Goal: Information Seeking & Learning: Learn about a topic

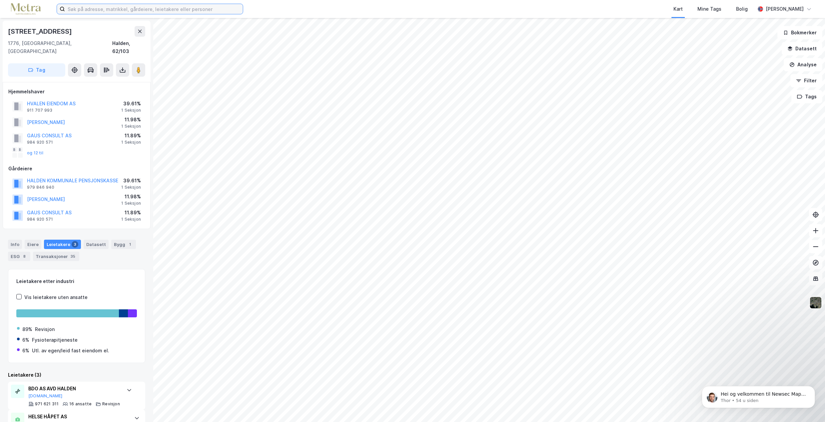
click at [131, 7] on input at bounding box center [154, 9] width 178 height 10
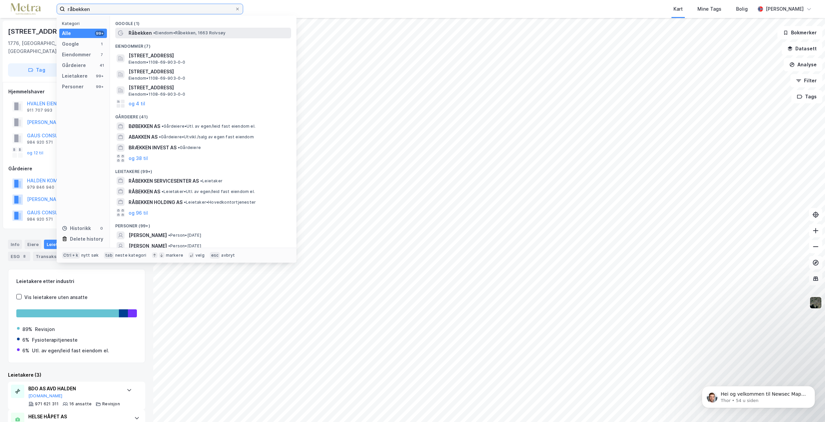
type input "råbekken"
click at [183, 31] on span "• [PERSON_NAME], 1663 [GEOGRAPHIC_DATA]" at bounding box center [189, 32] width 72 height 5
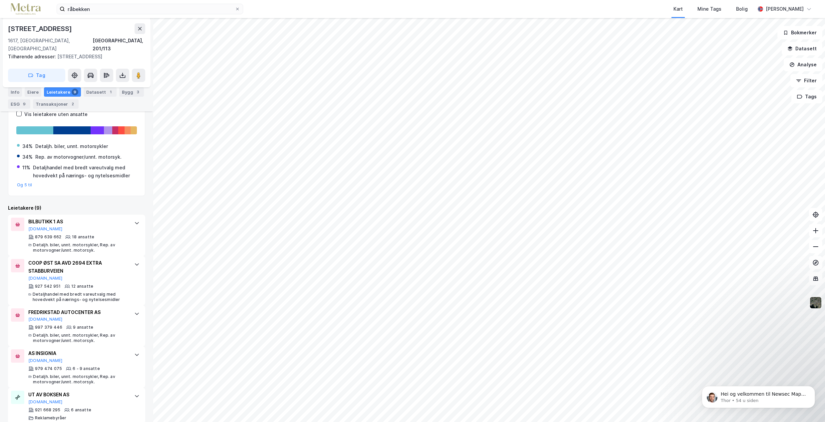
scroll to position [133, 0]
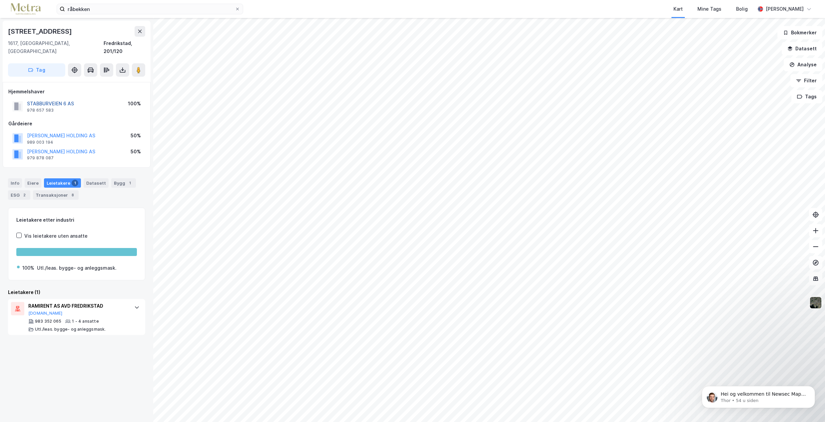
click at [0, 0] on button "STABBURVEIEN 6 AS" at bounding box center [0, 0] width 0 height 0
